Goal: Find contact information: Find contact information

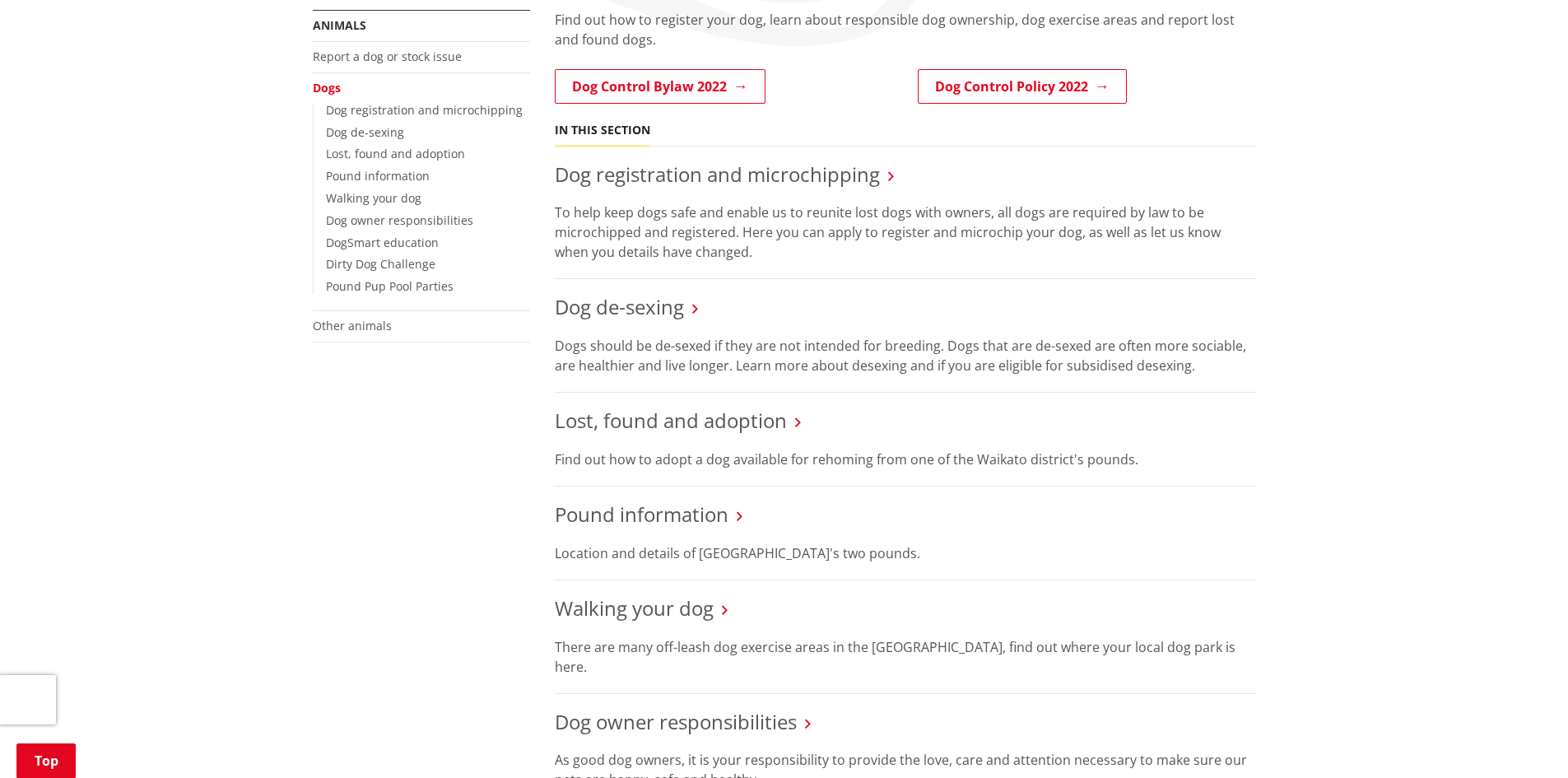
scroll to position [247, 0]
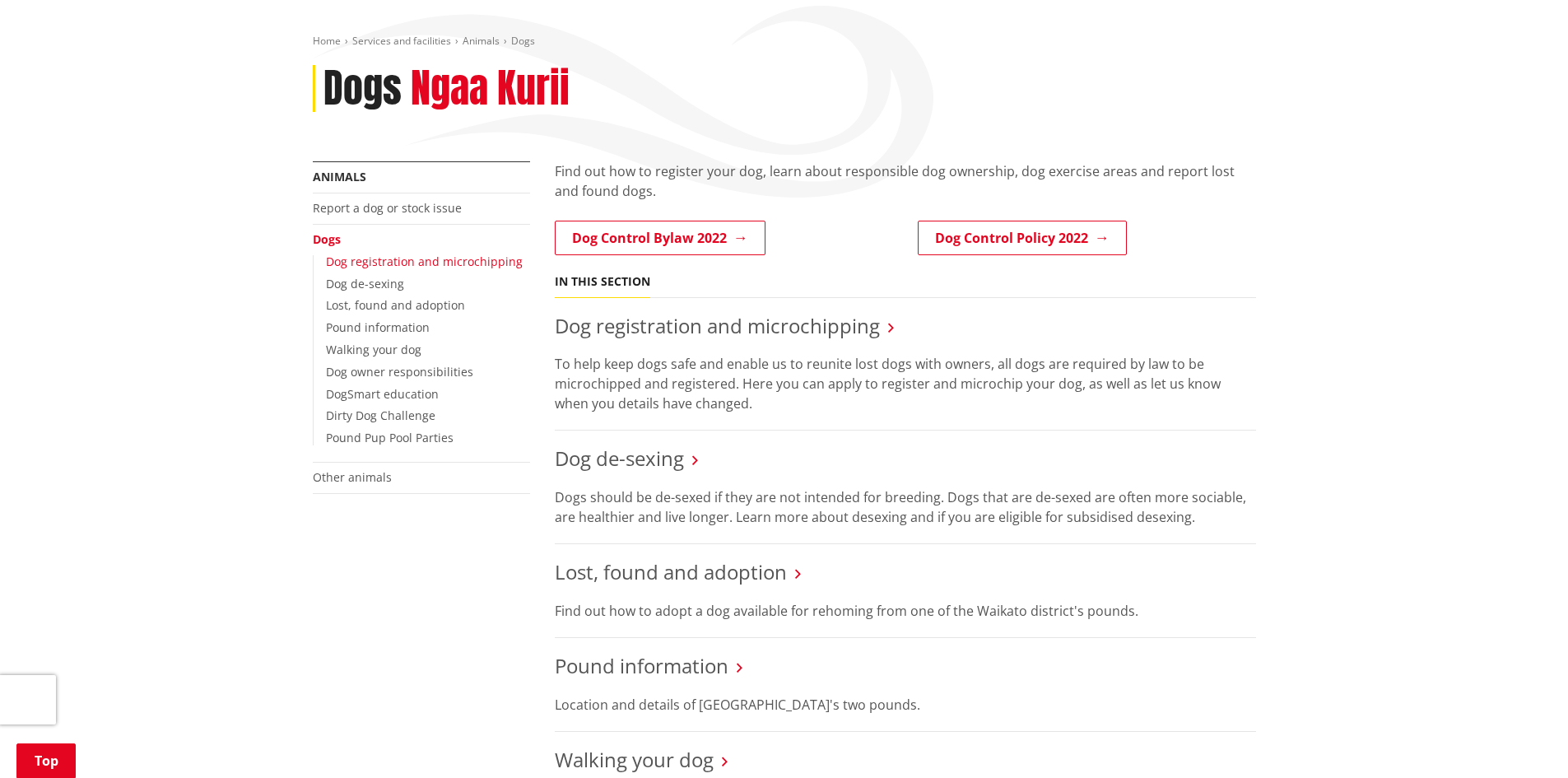
click at [387, 254] on link "Dog registration and microchipping" at bounding box center [424, 262] width 197 height 15
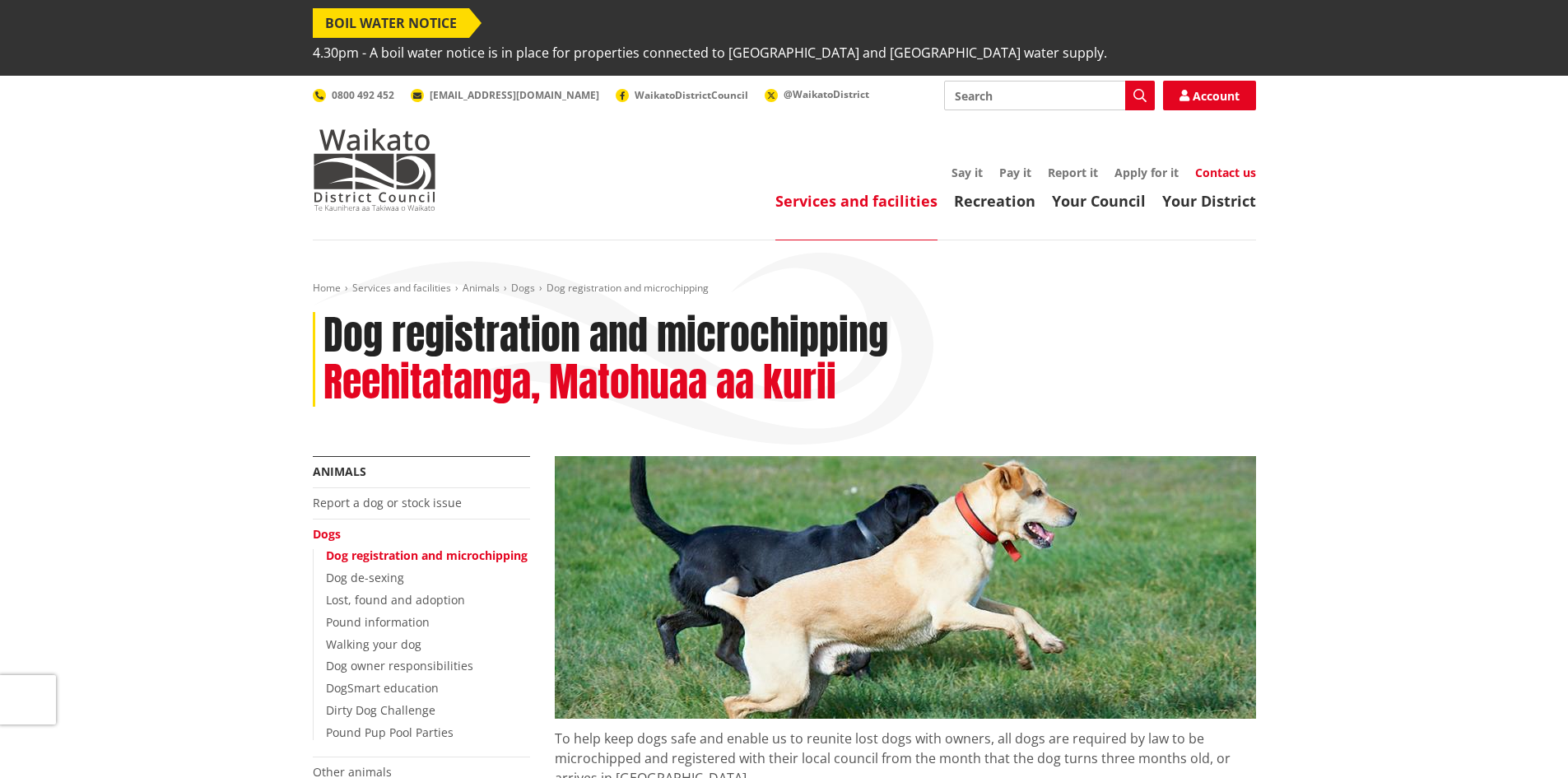
click at [1223, 164] on link "Contact us" at bounding box center [1225, 172] width 61 height 15
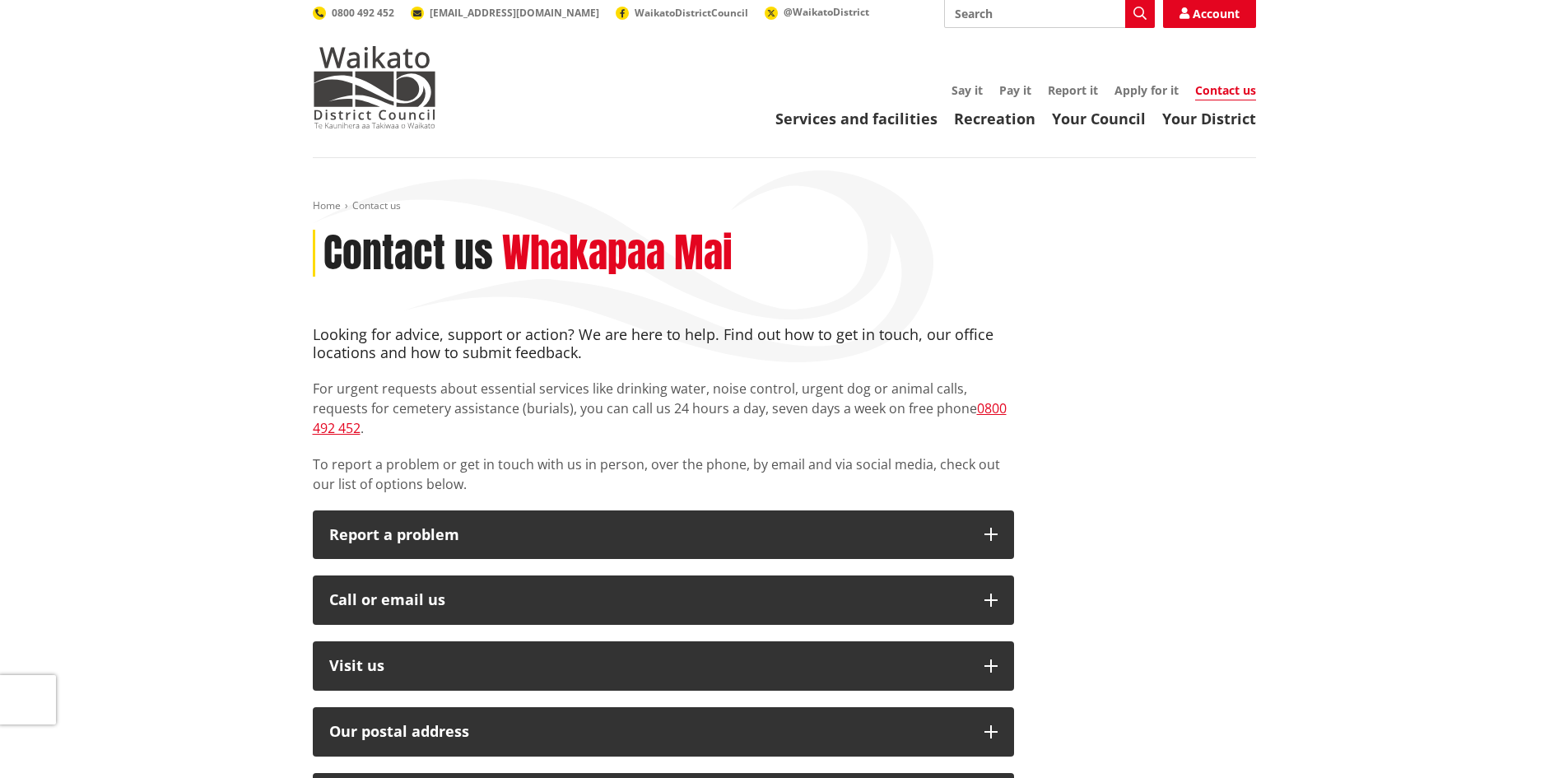
scroll to position [164, 0]
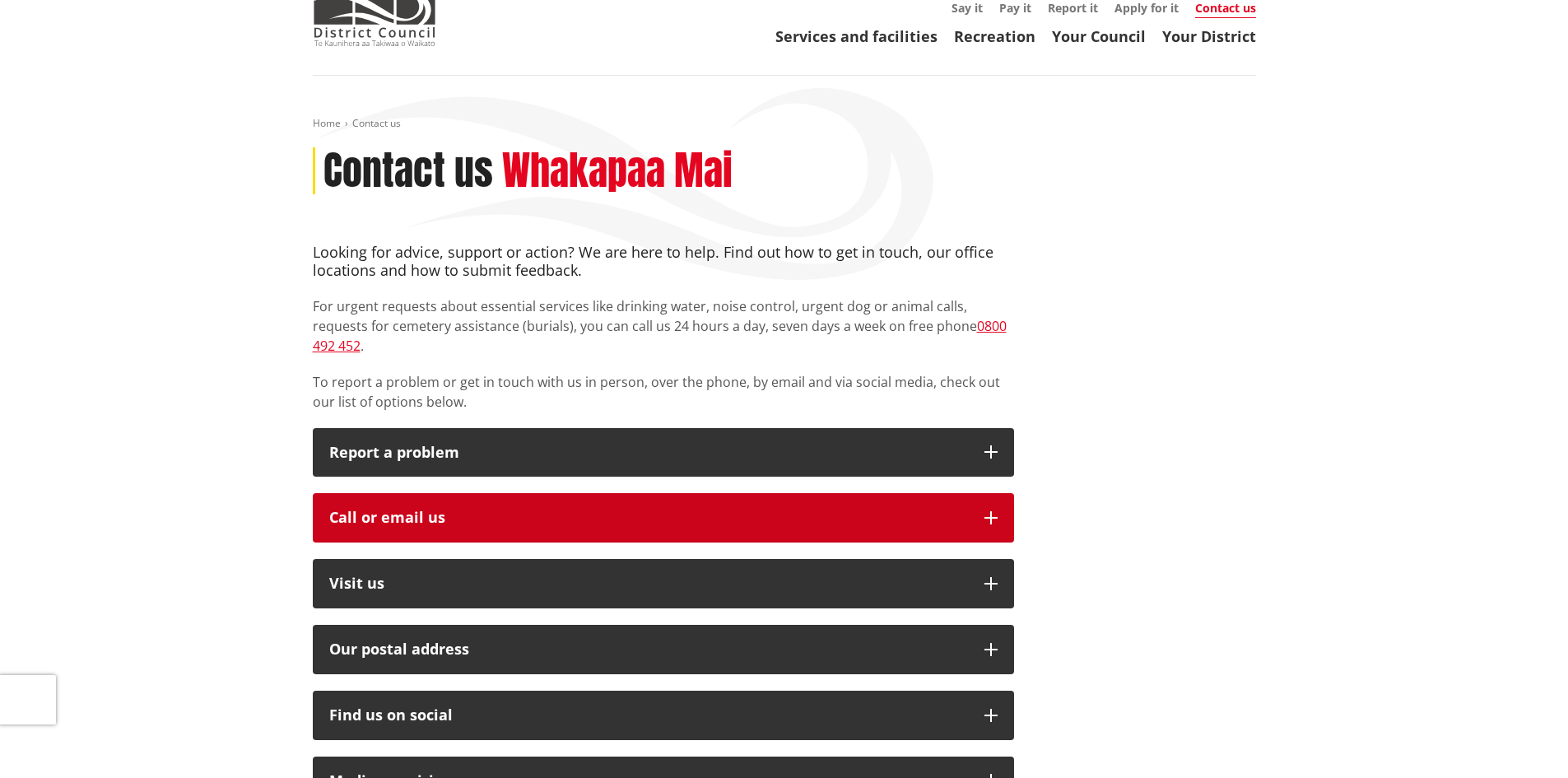
click at [416, 510] on div "Call or email us" at bounding box center [648, 517] width 638 height 16
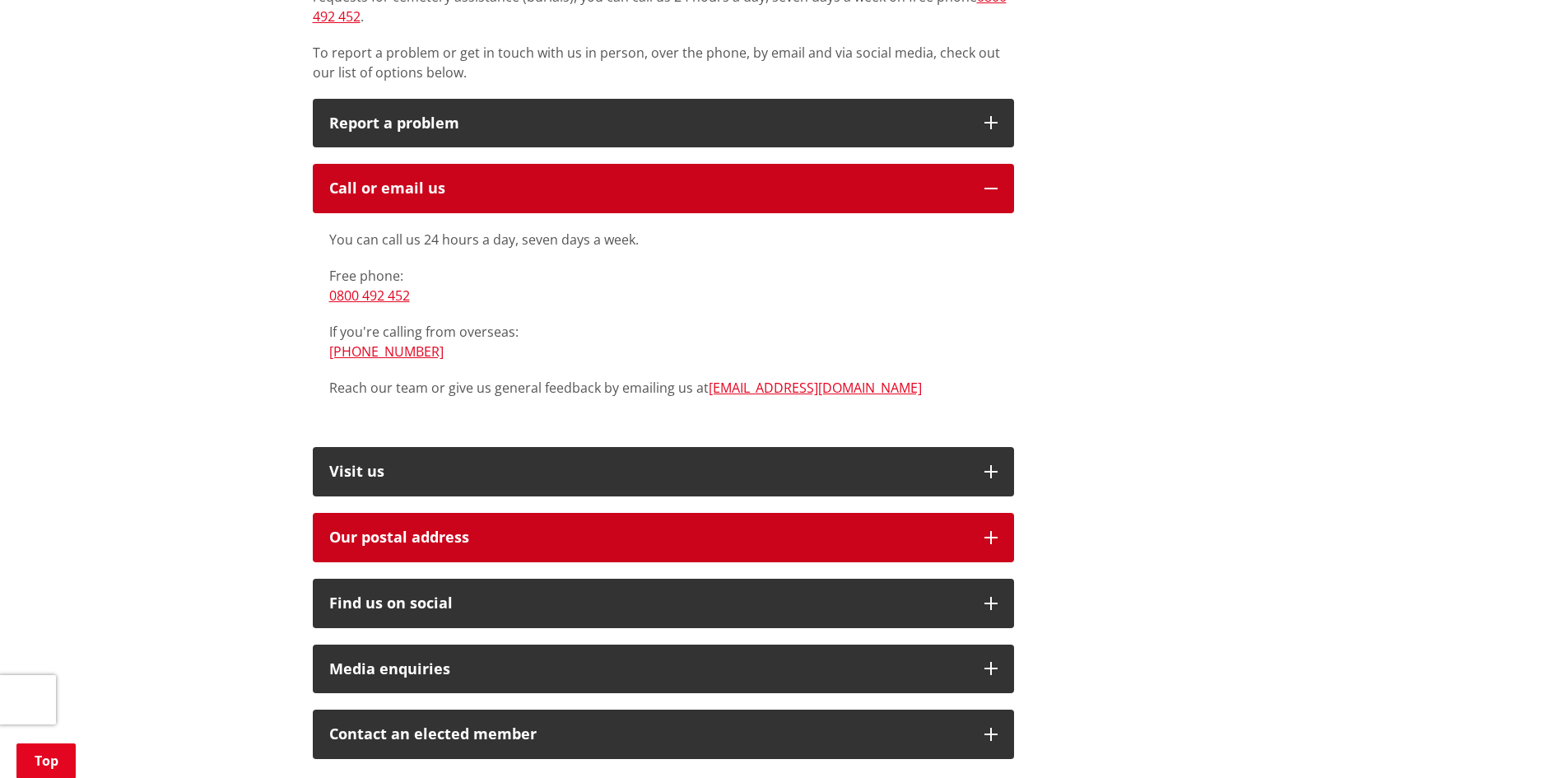
scroll to position [412, 0]
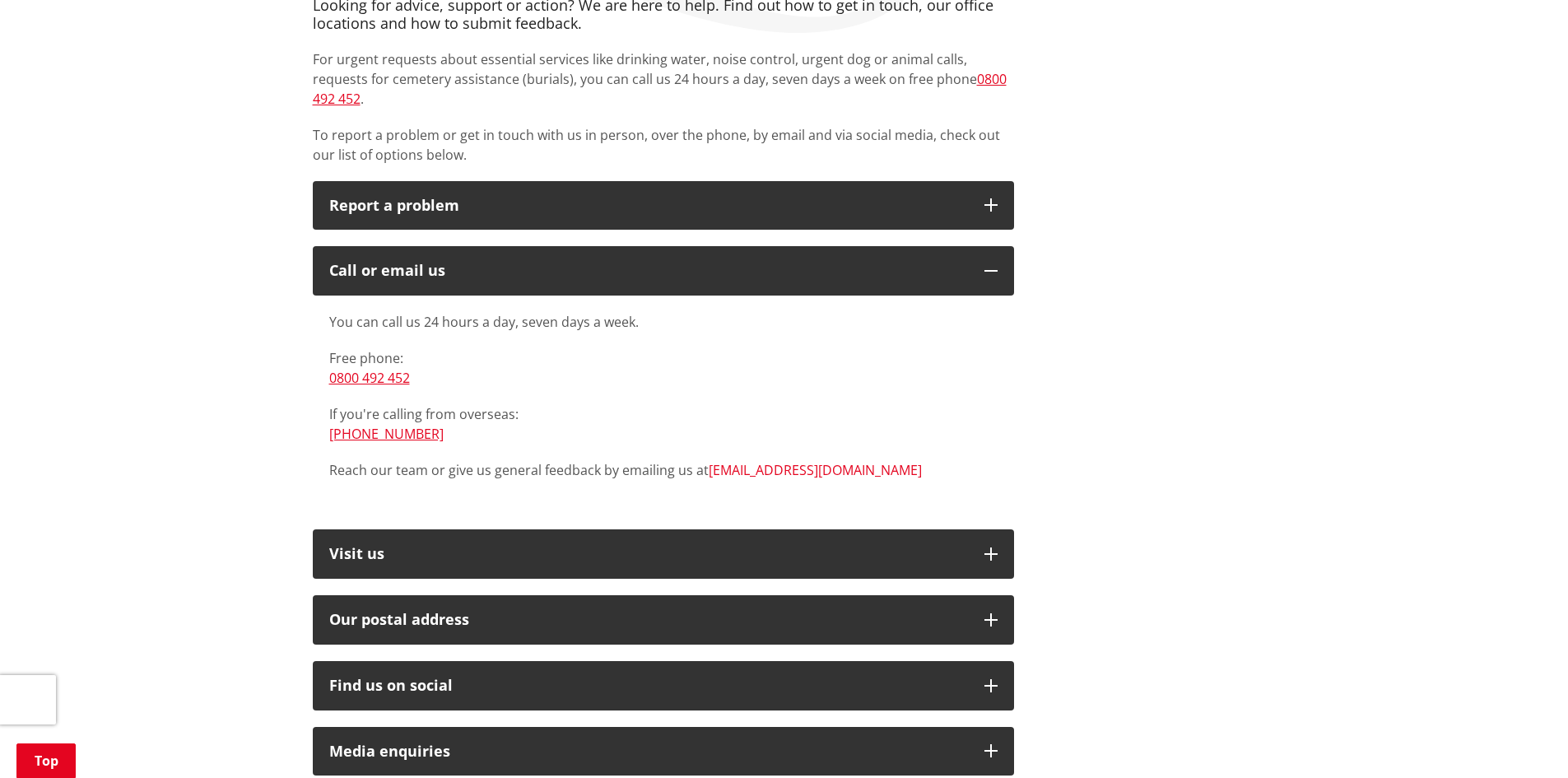
click at [763, 461] on link "[EMAIL_ADDRESS][DOMAIN_NAME]" at bounding box center [815, 469] width 213 height 18
click at [741, 461] on link "[EMAIL_ADDRESS][DOMAIN_NAME]" at bounding box center [815, 469] width 213 height 18
